Goal: Information Seeking & Learning: Find specific fact

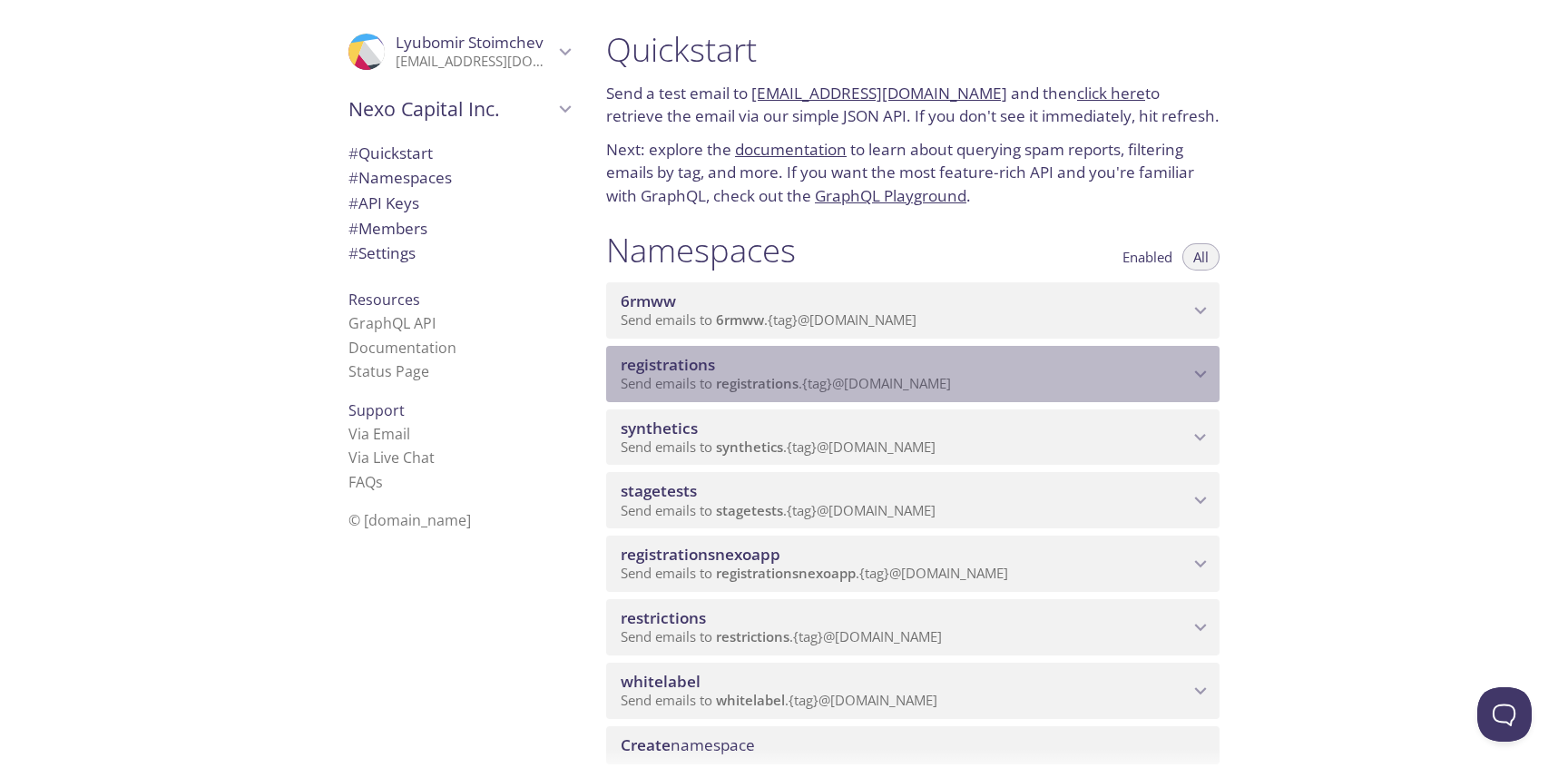
click at [628, 359] on span "registrations" at bounding box center [668, 364] width 94 height 21
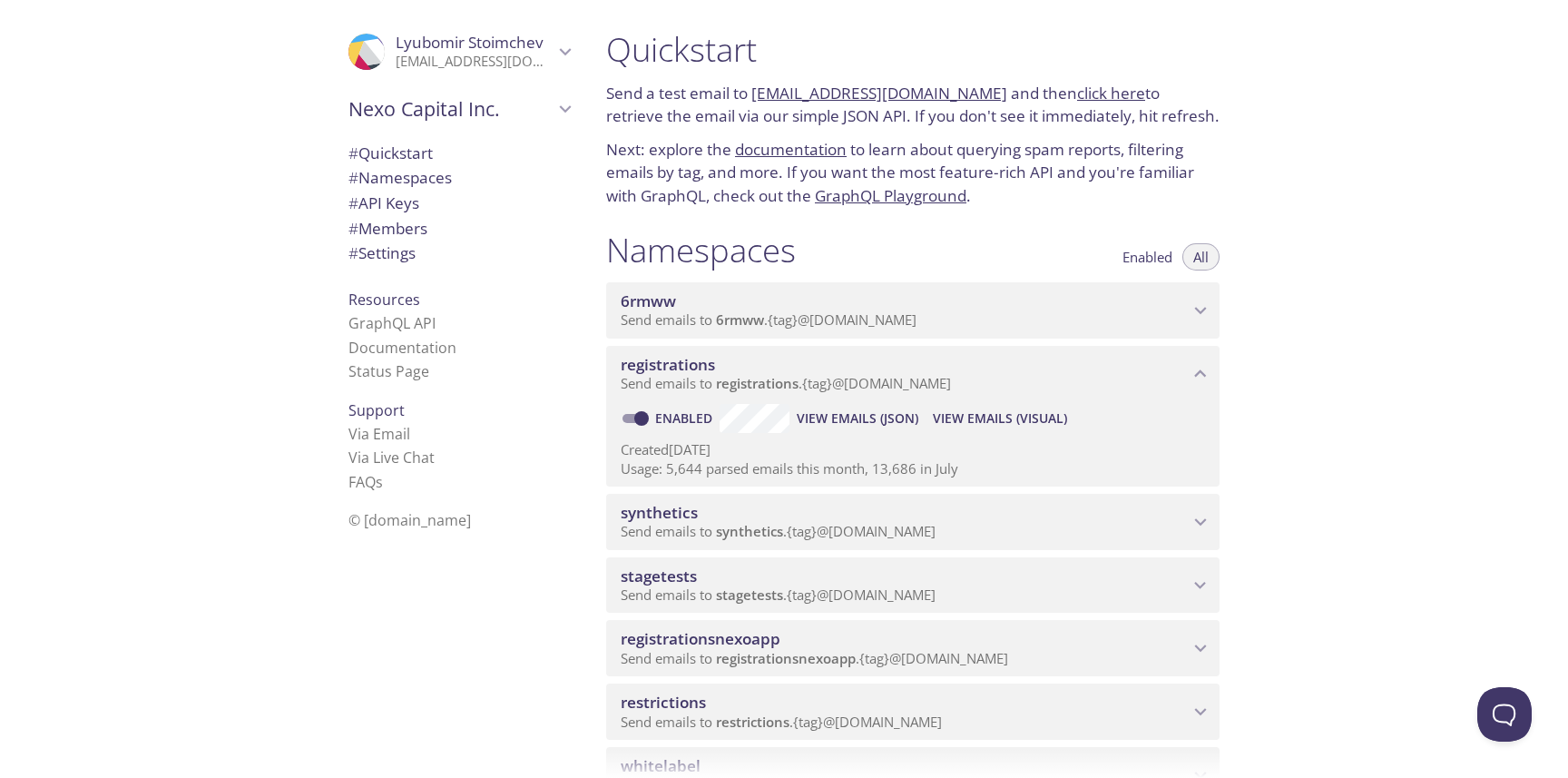
click at [997, 417] on span "View Emails (Visual)" at bounding box center [999, 419] width 134 height 22
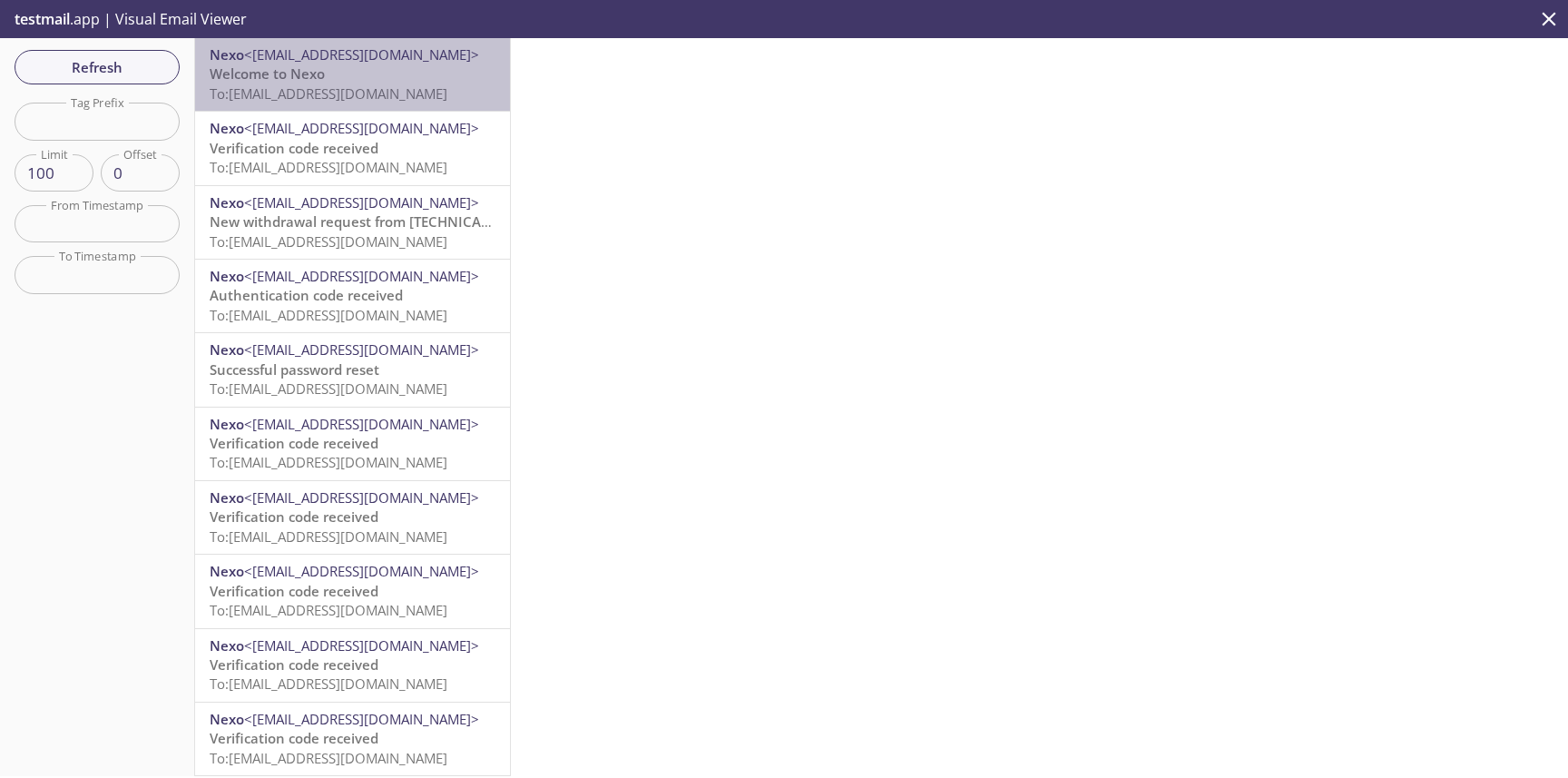
click at [396, 78] on p "Welcome to Nexo To: [EMAIL_ADDRESS][DOMAIN_NAME]" at bounding box center [353, 83] width 286 height 39
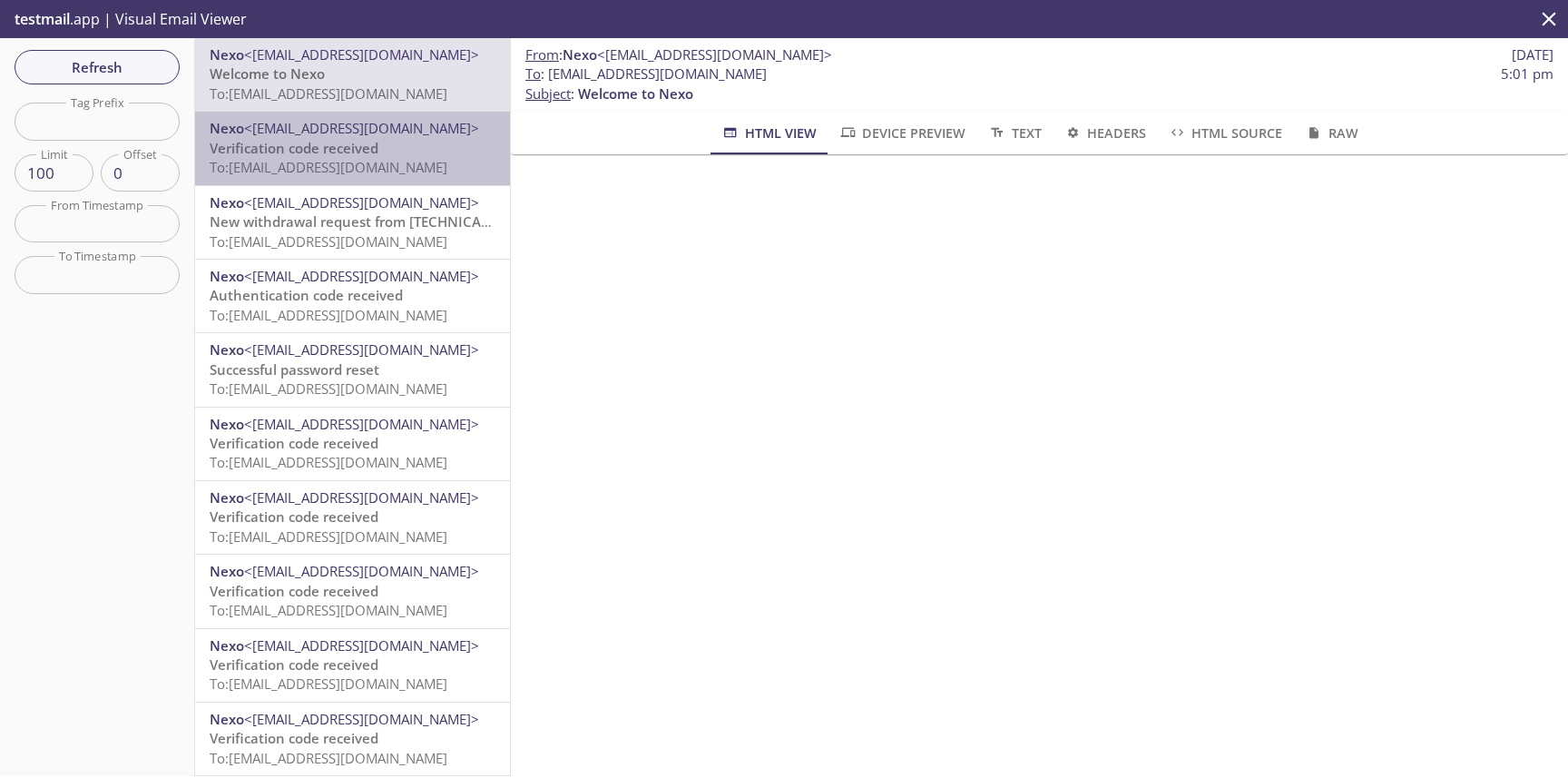
click at [363, 156] on span "Verification code received" at bounding box center [294, 148] width 169 height 18
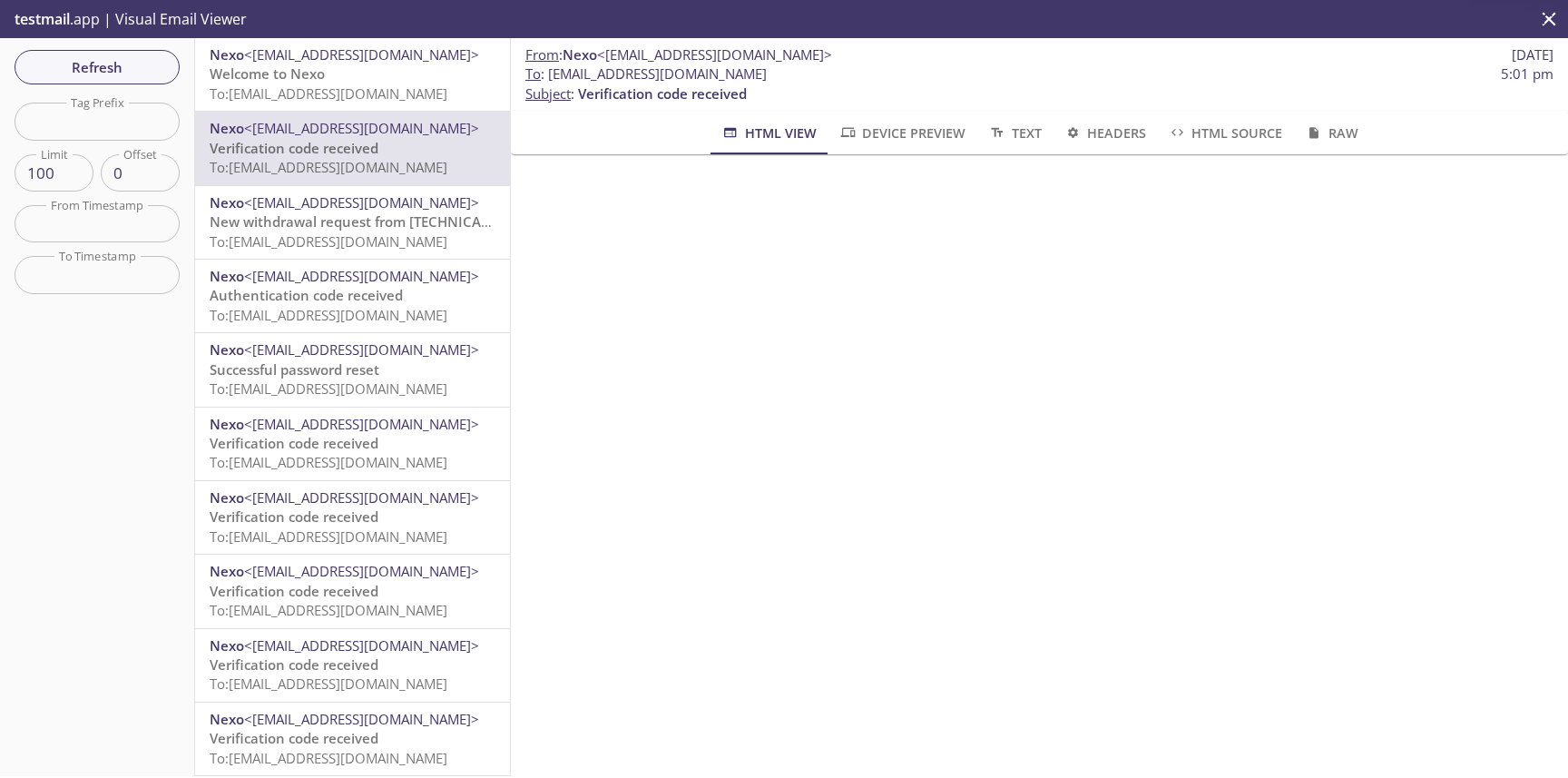
scroll to position [72, 0]
click at [371, 198] on span "<[EMAIL_ADDRESS][DOMAIN_NAME]>" at bounding box center [361, 202] width 235 height 18
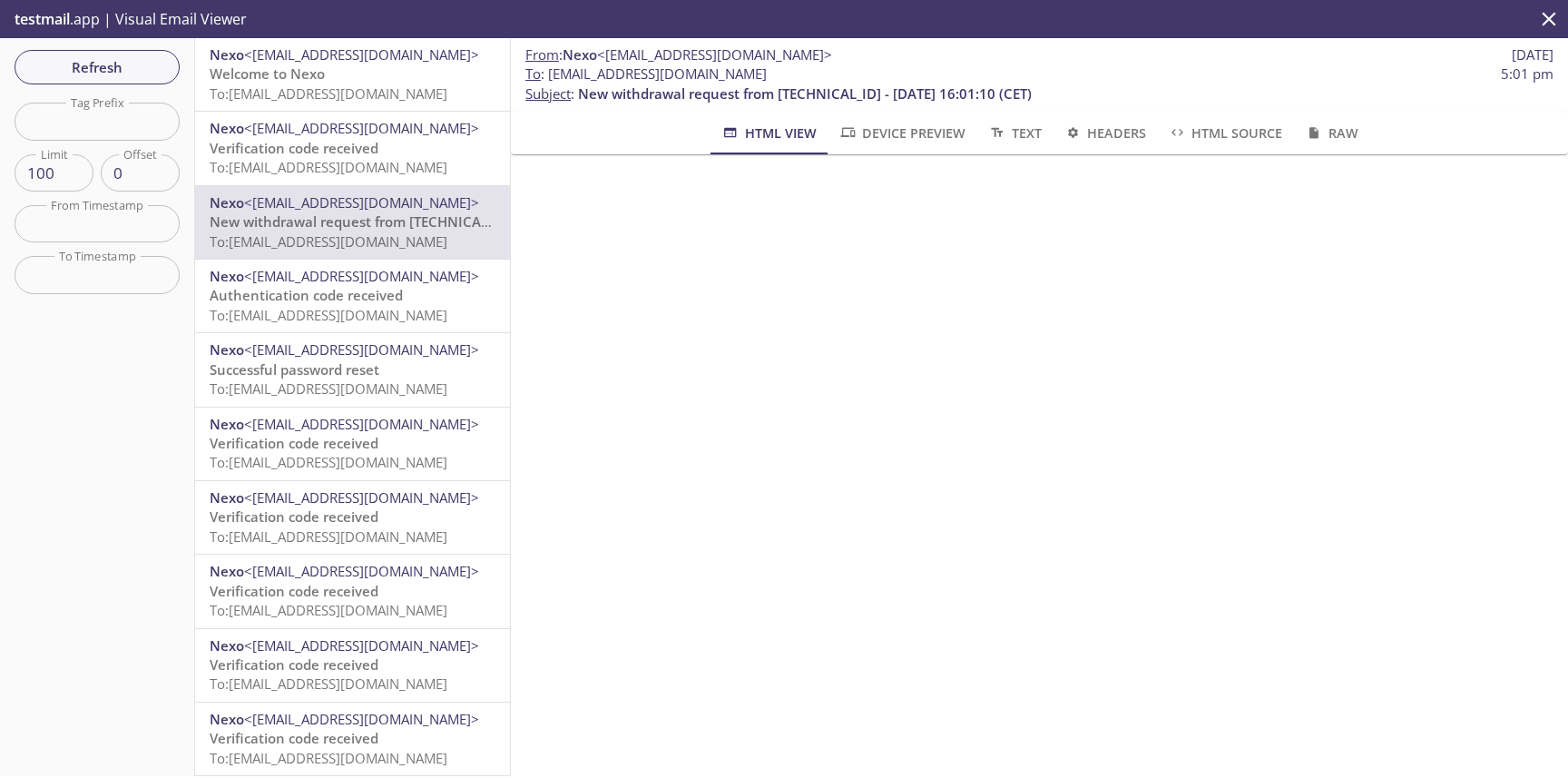
scroll to position [520, 0]
